Goal: Navigation & Orientation: Understand site structure

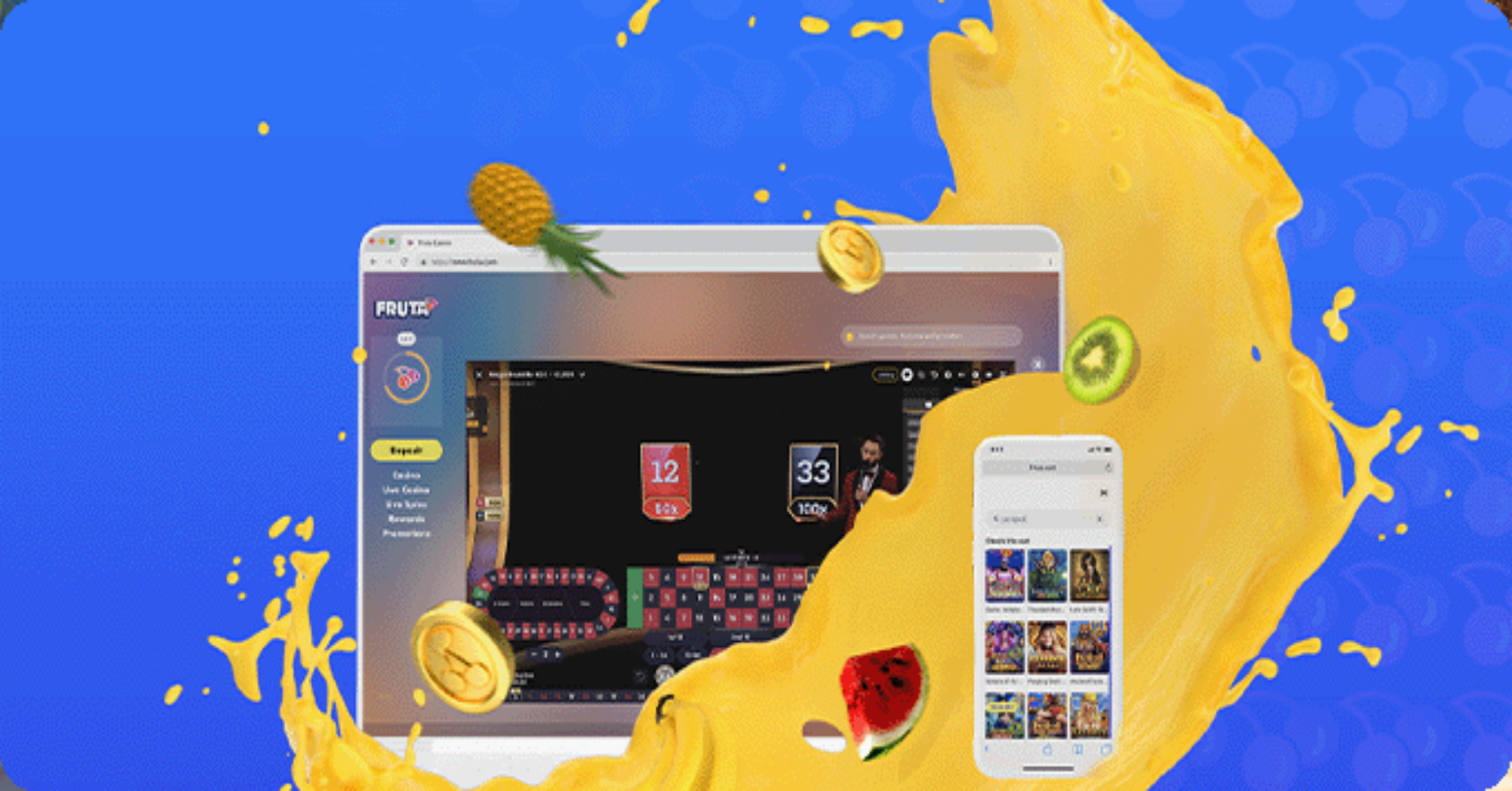
click at [121, 68] on button "Kirjaudu" at bounding box center [113, 59] width 53 height 17
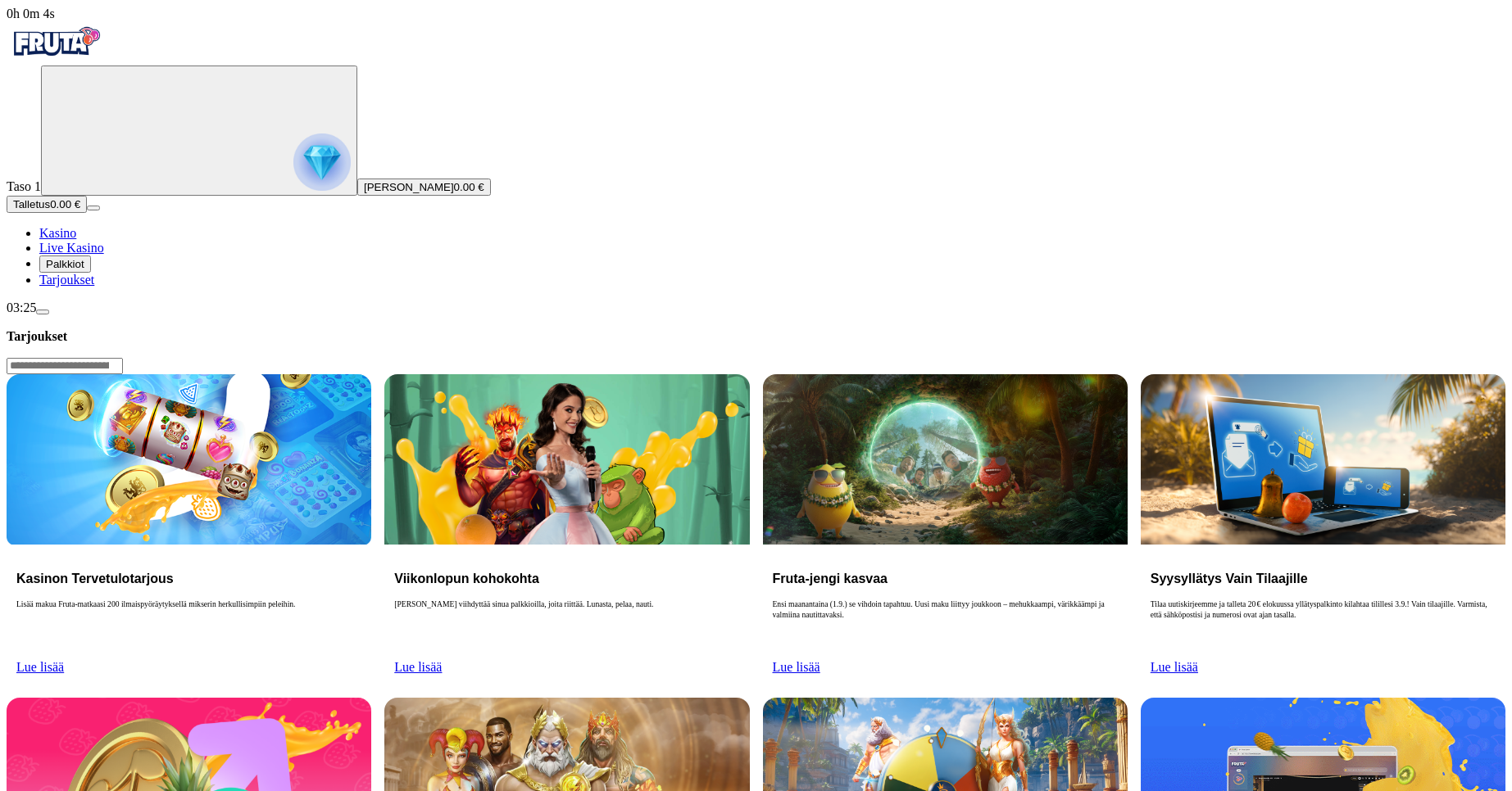
click at [442, 660] on link "Lue lisää" at bounding box center [418, 667] width 48 height 14
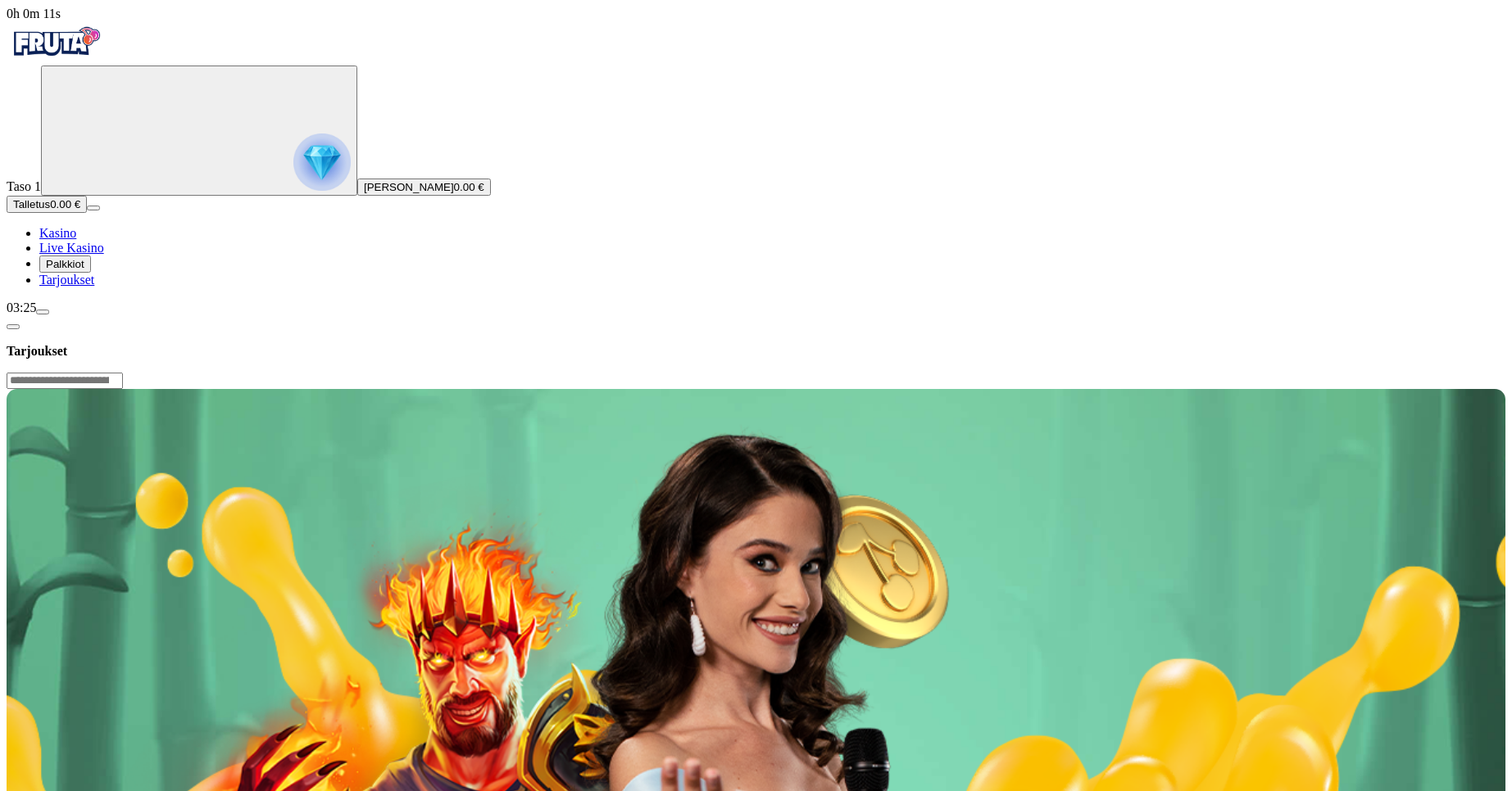
click at [91, 273] on button "Palkkiot" at bounding box center [65, 264] width 51 height 17
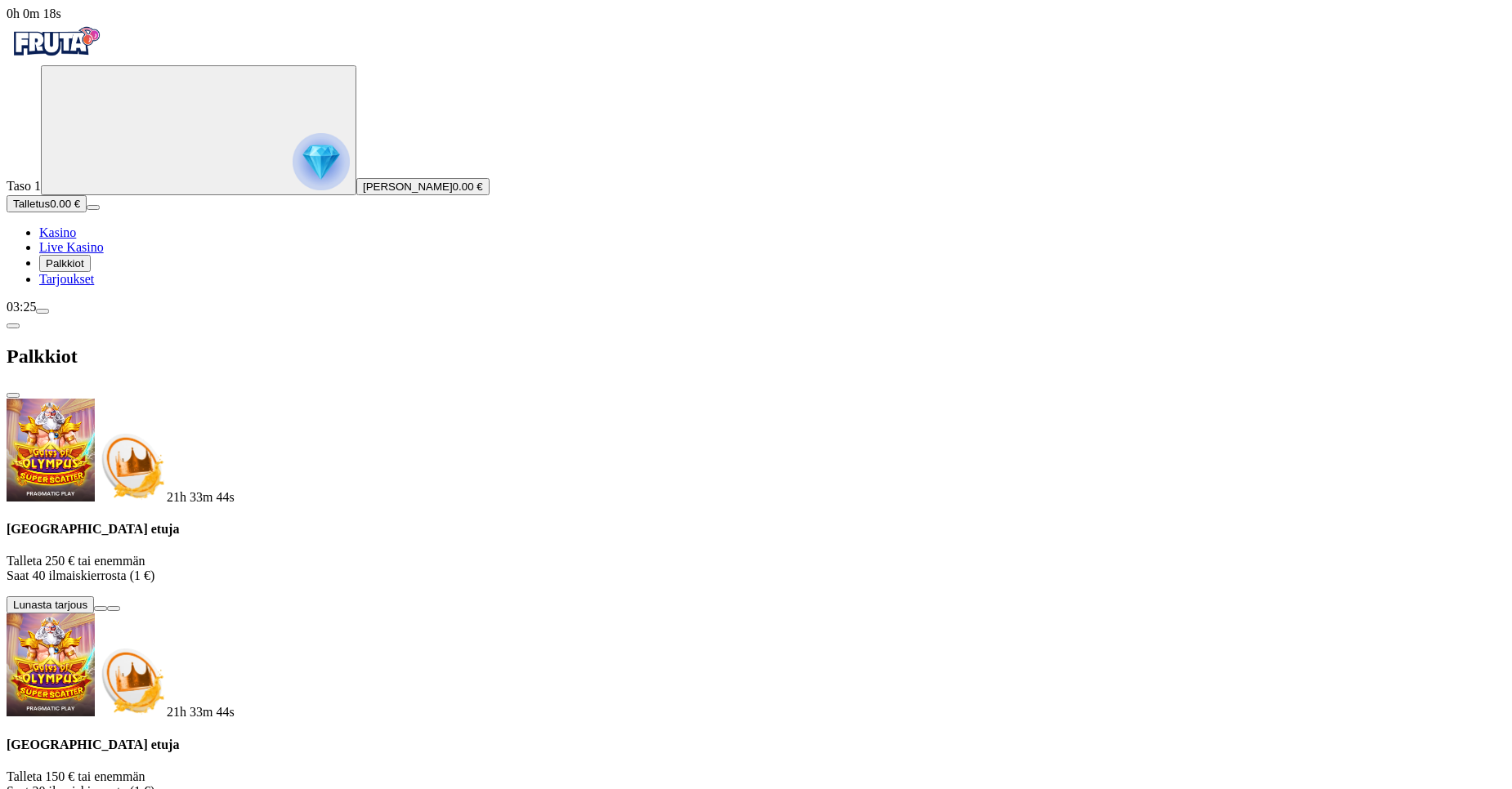
click at [113, 609] on span "info icon" at bounding box center [113, 609] width 0 height 0
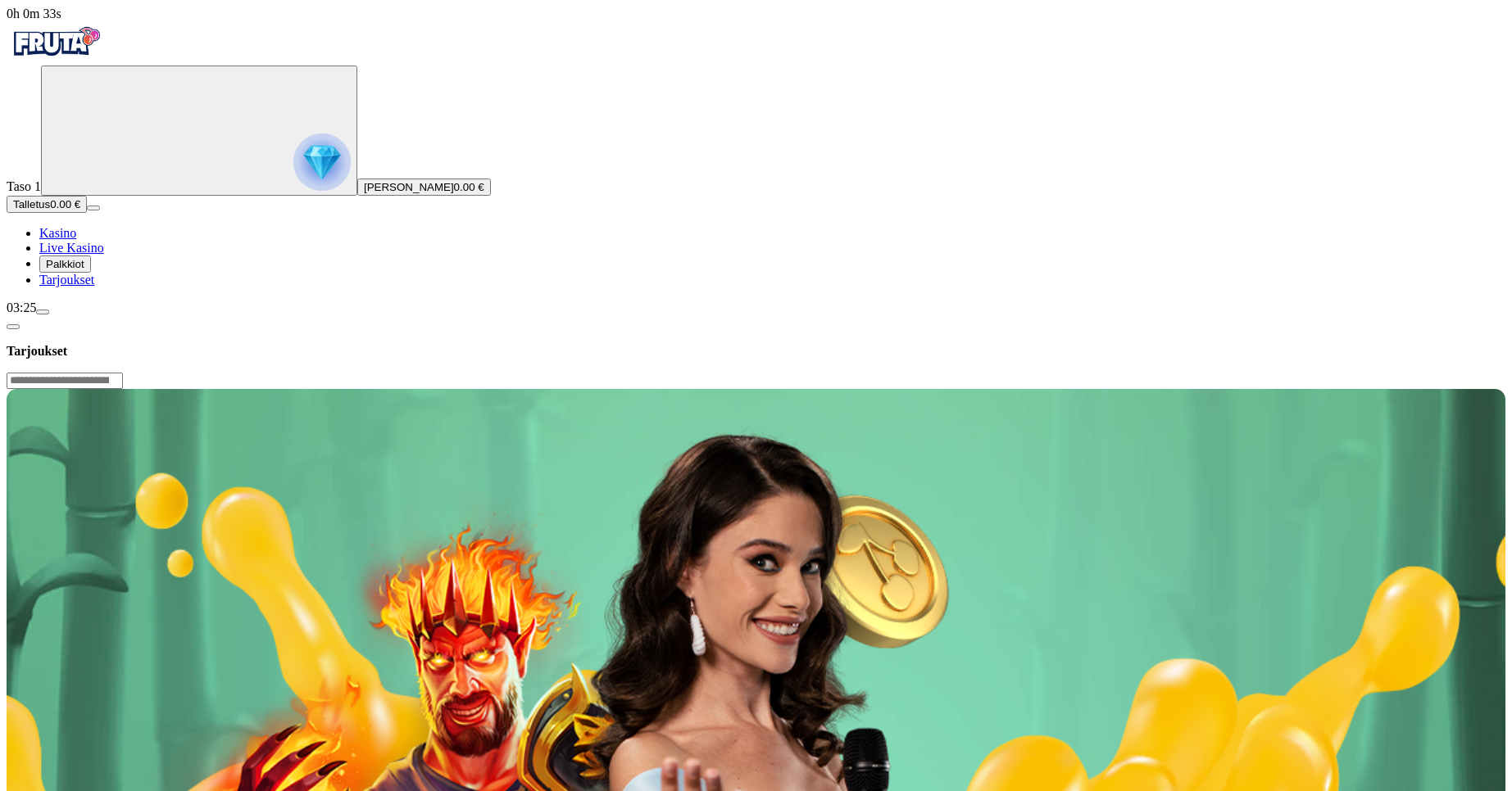
click at [105, 62] on img "Primary" at bounding box center [55, 42] width 98 height 41
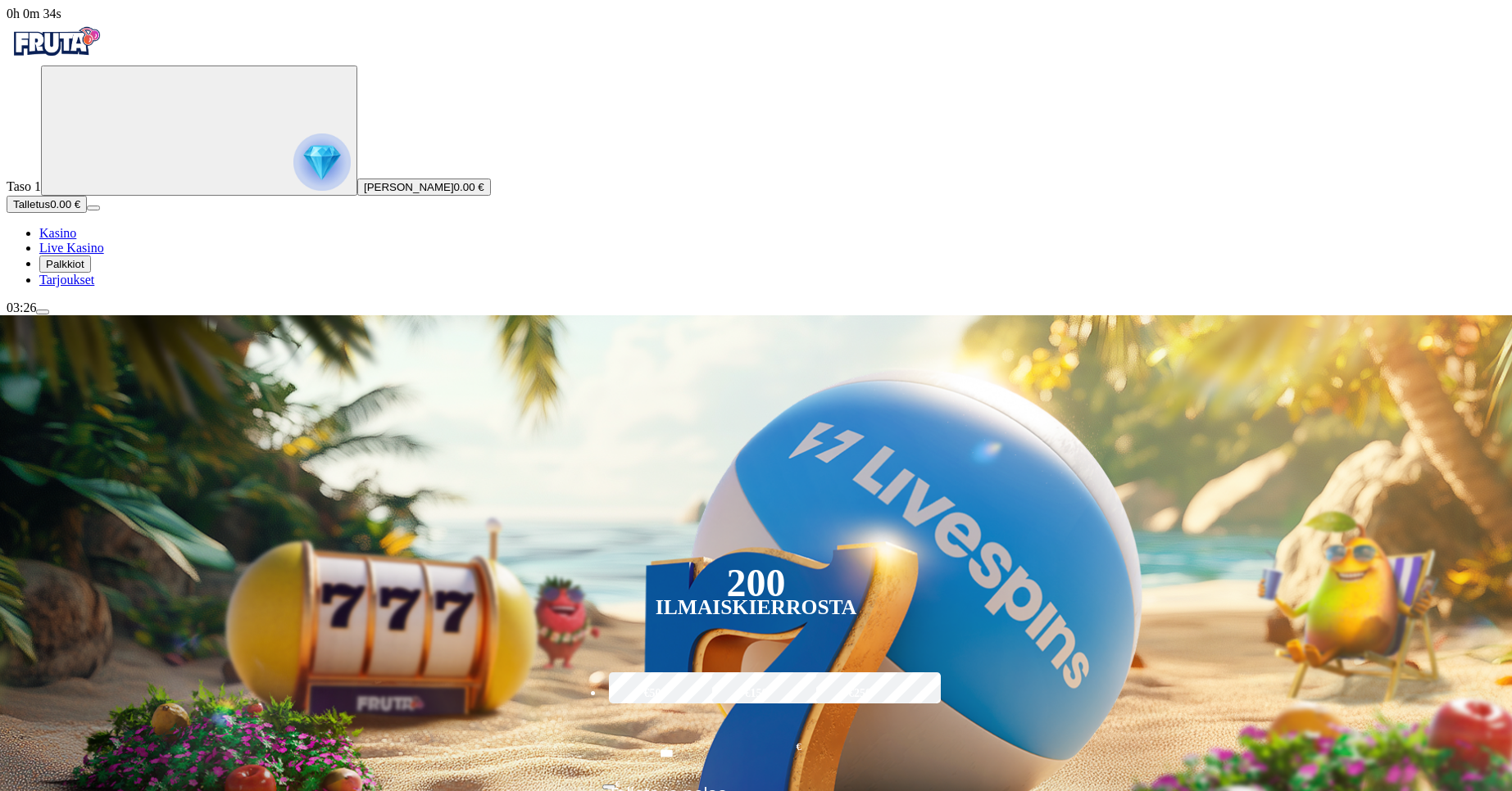
click at [105, 62] on img "Primary" at bounding box center [55, 42] width 98 height 41
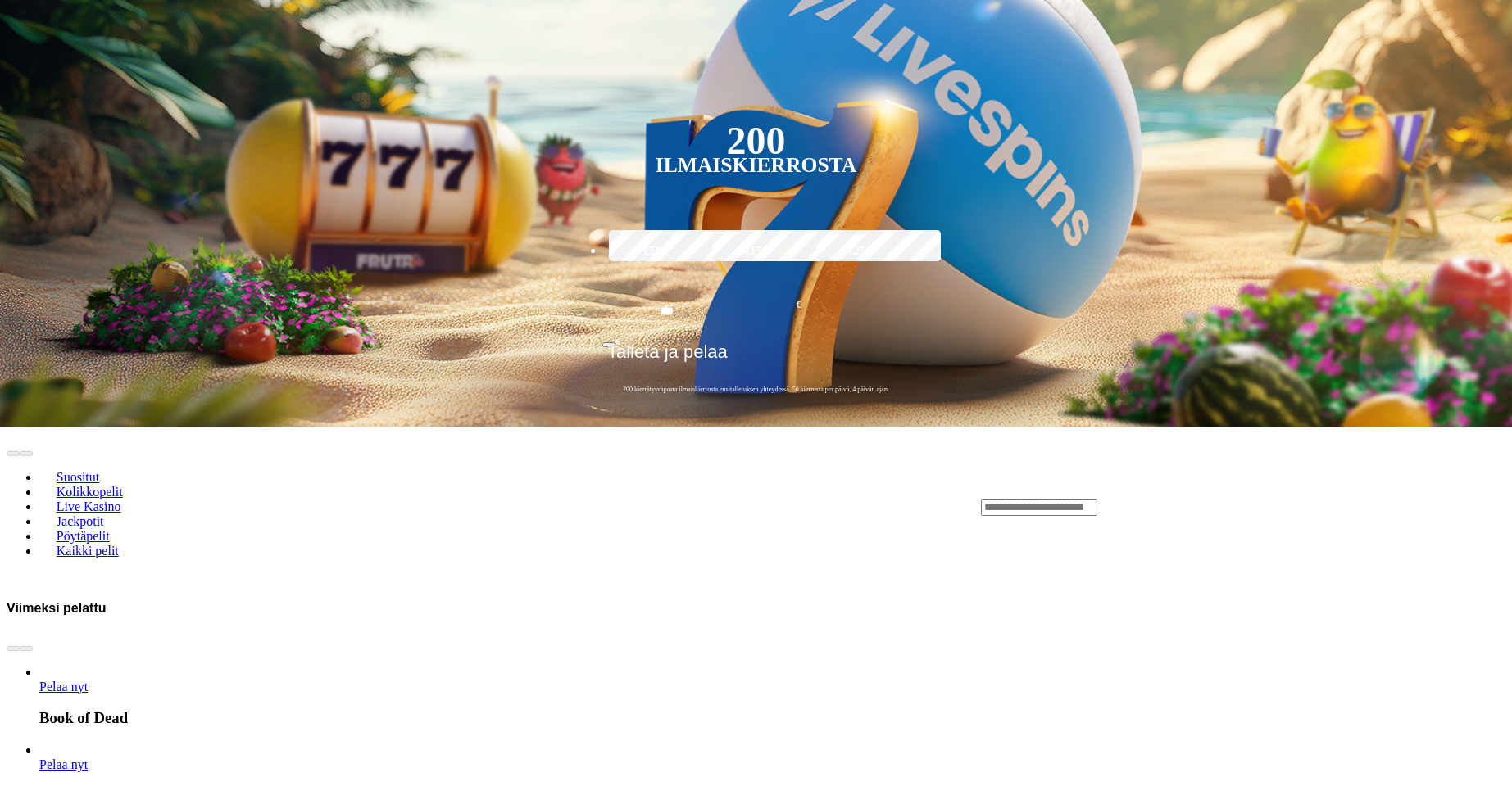
scroll to position [444, 0]
